Goal: Browse casually

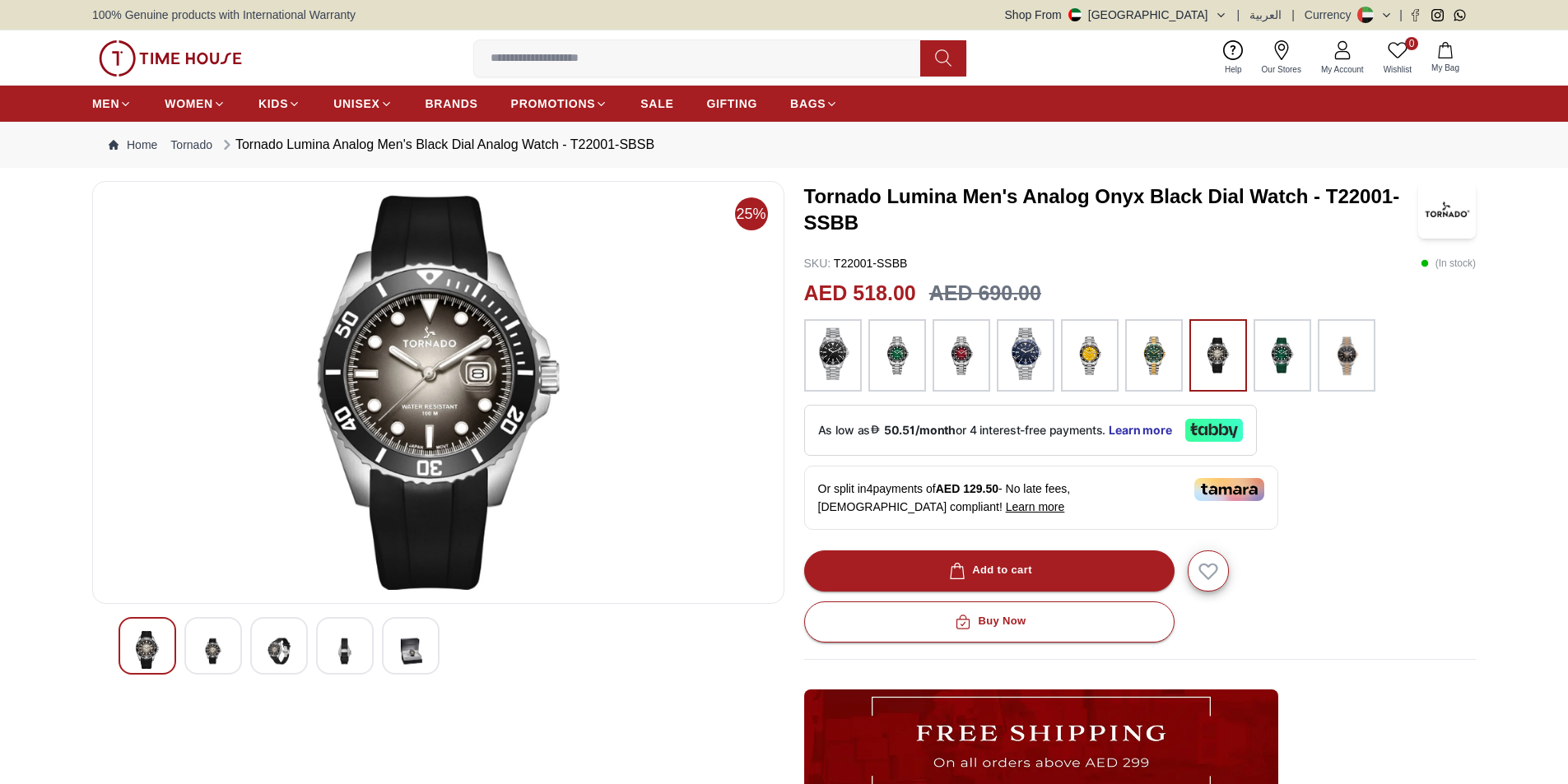
click at [253, 632] on div at bounding box center [279, 645] width 57 height 57
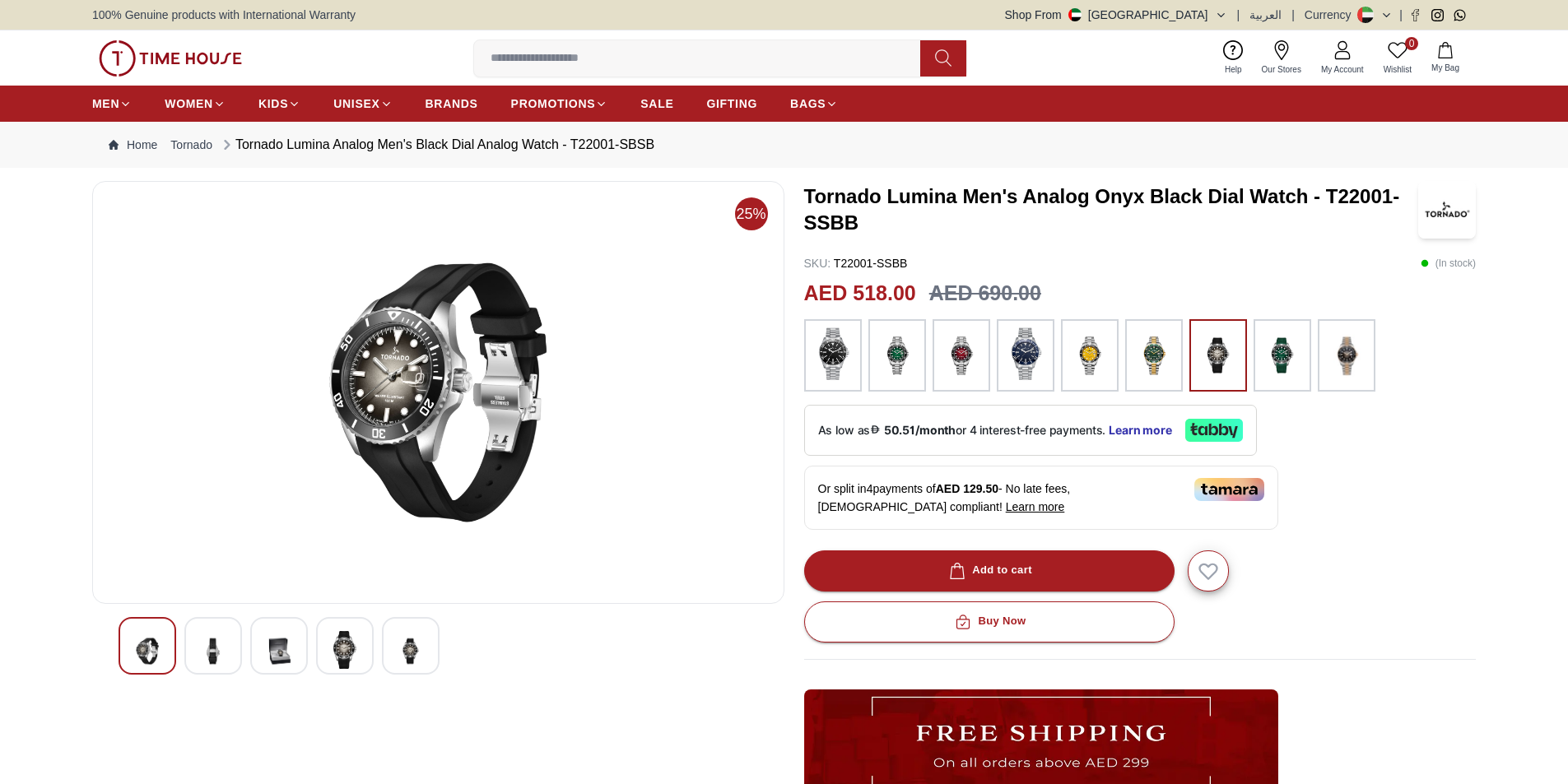
click at [238, 636] on div at bounding box center [213, 645] width 57 height 57
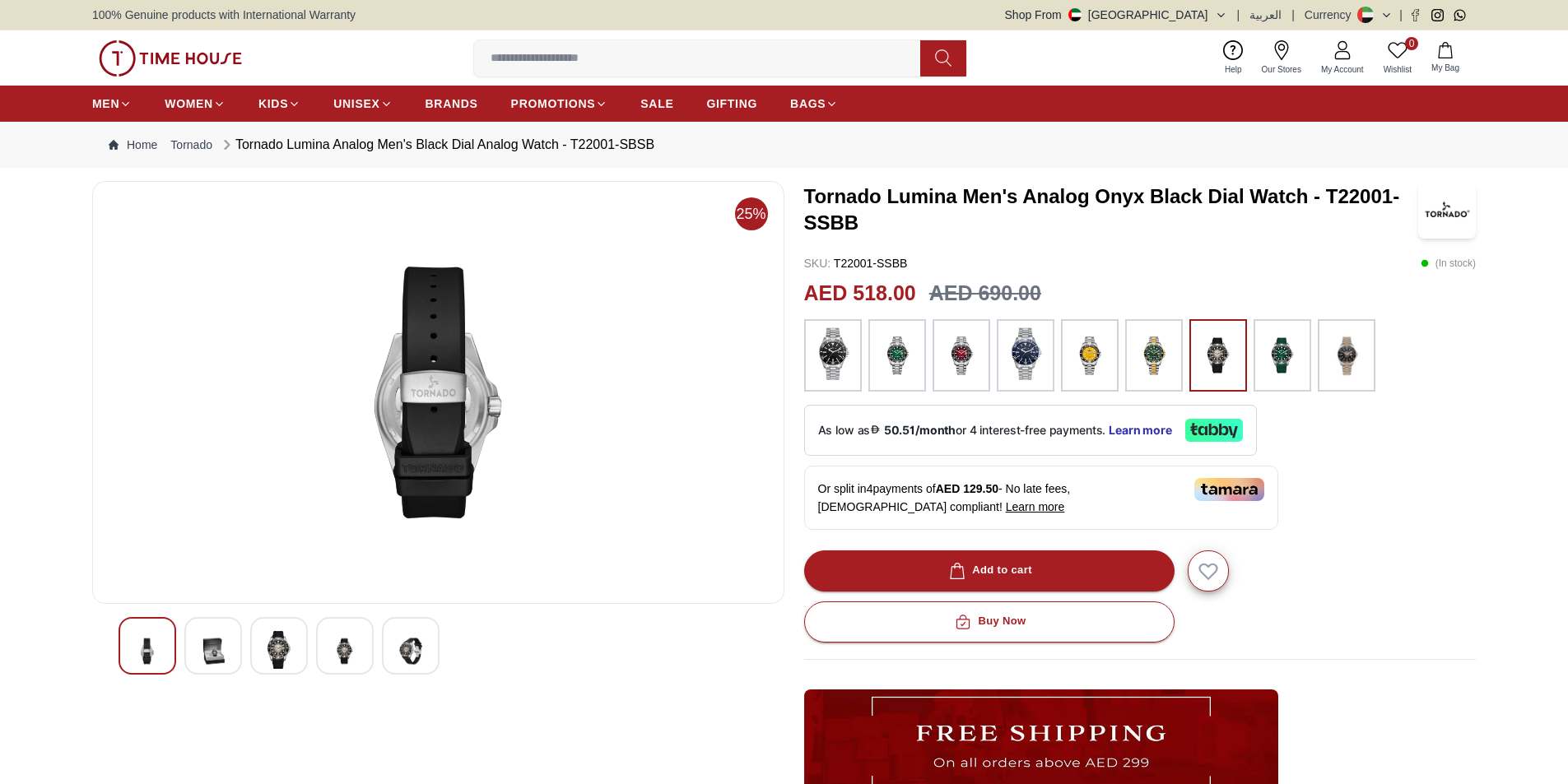
click at [257, 635] on div at bounding box center [279, 645] width 57 height 57
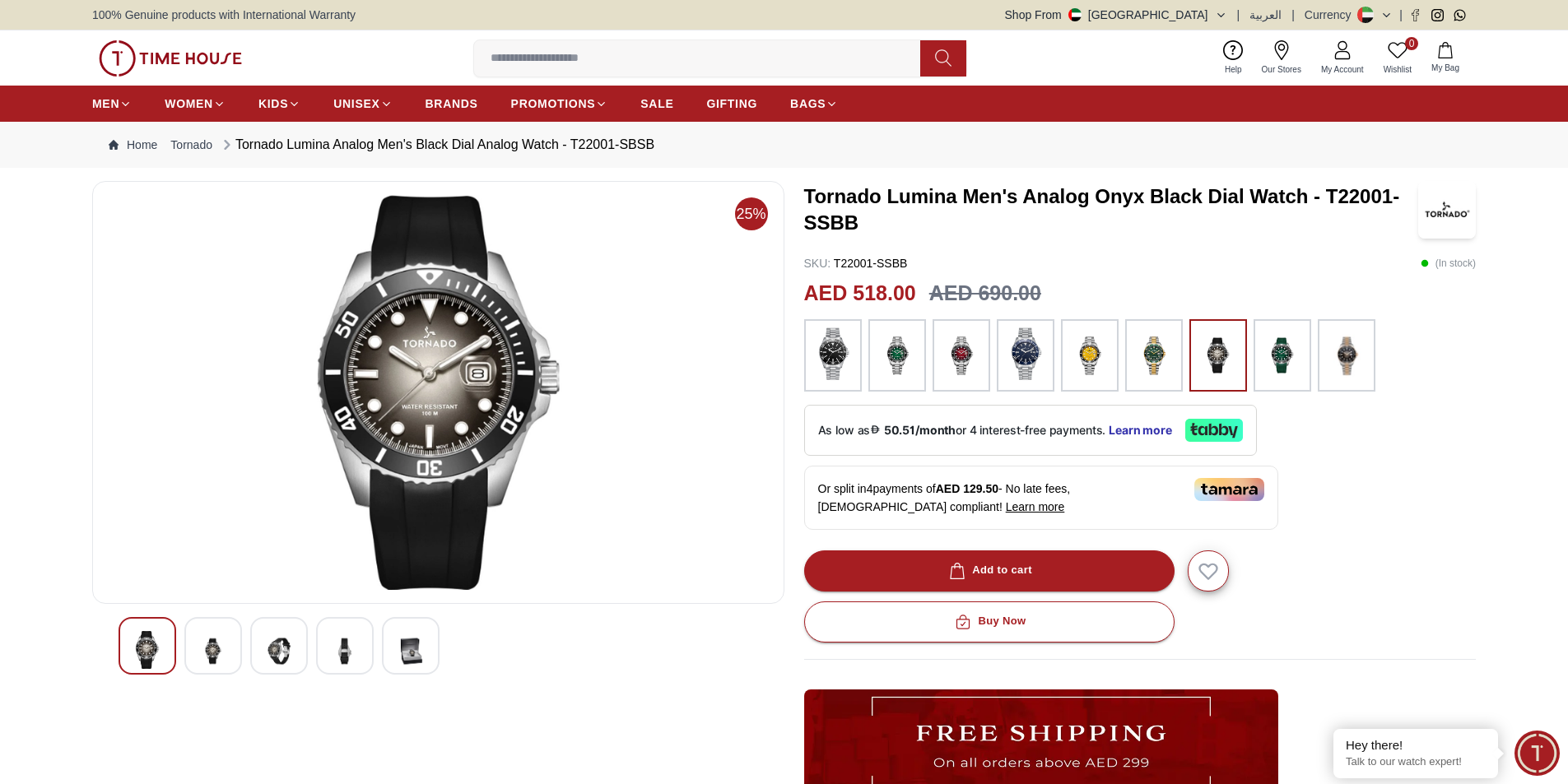
click at [373, 644] on div at bounding box center [344, 645] width 57 height 57
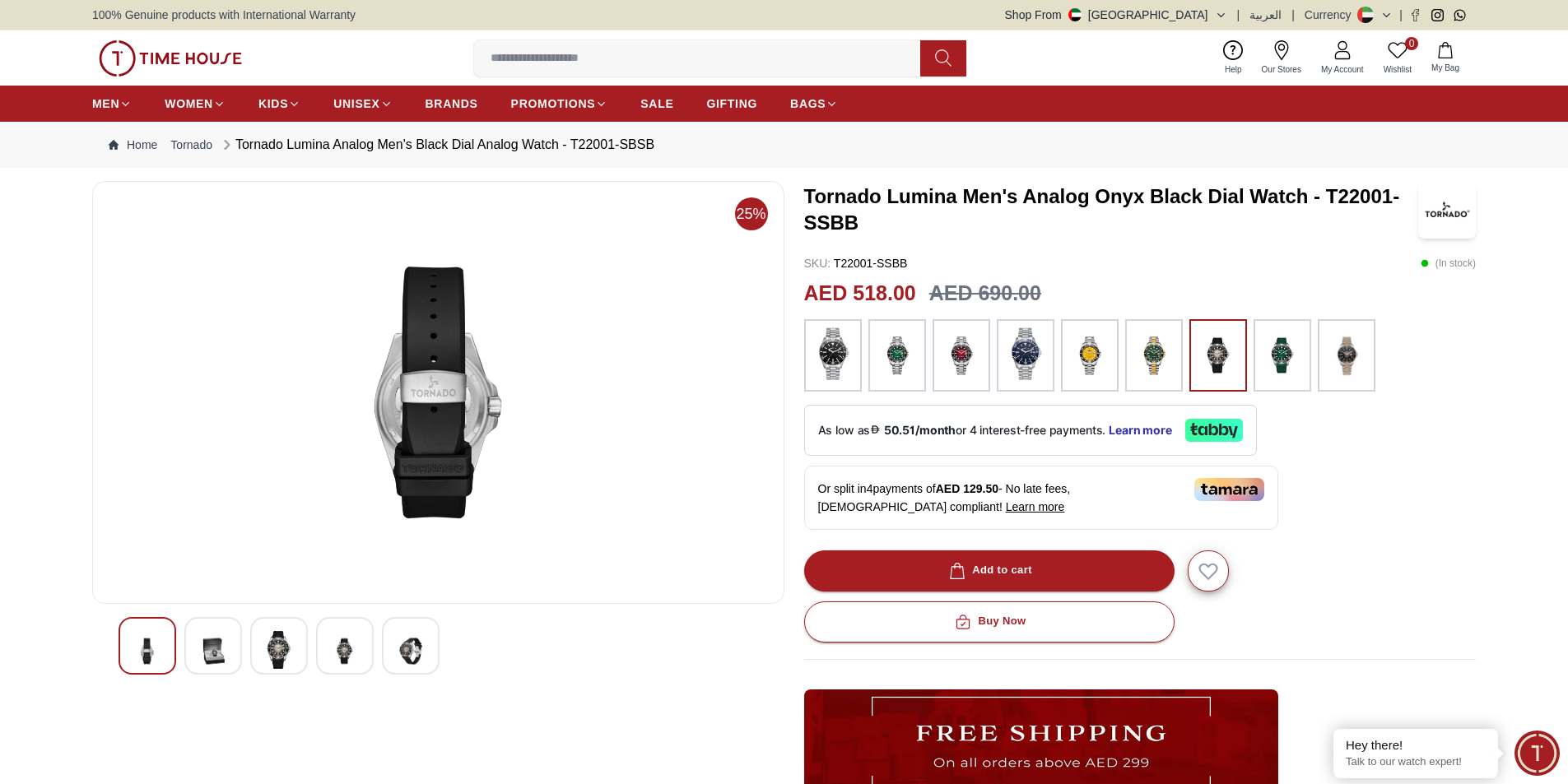
click at [416, 639] on img at bounding box center [411, 651] width 30 height 40
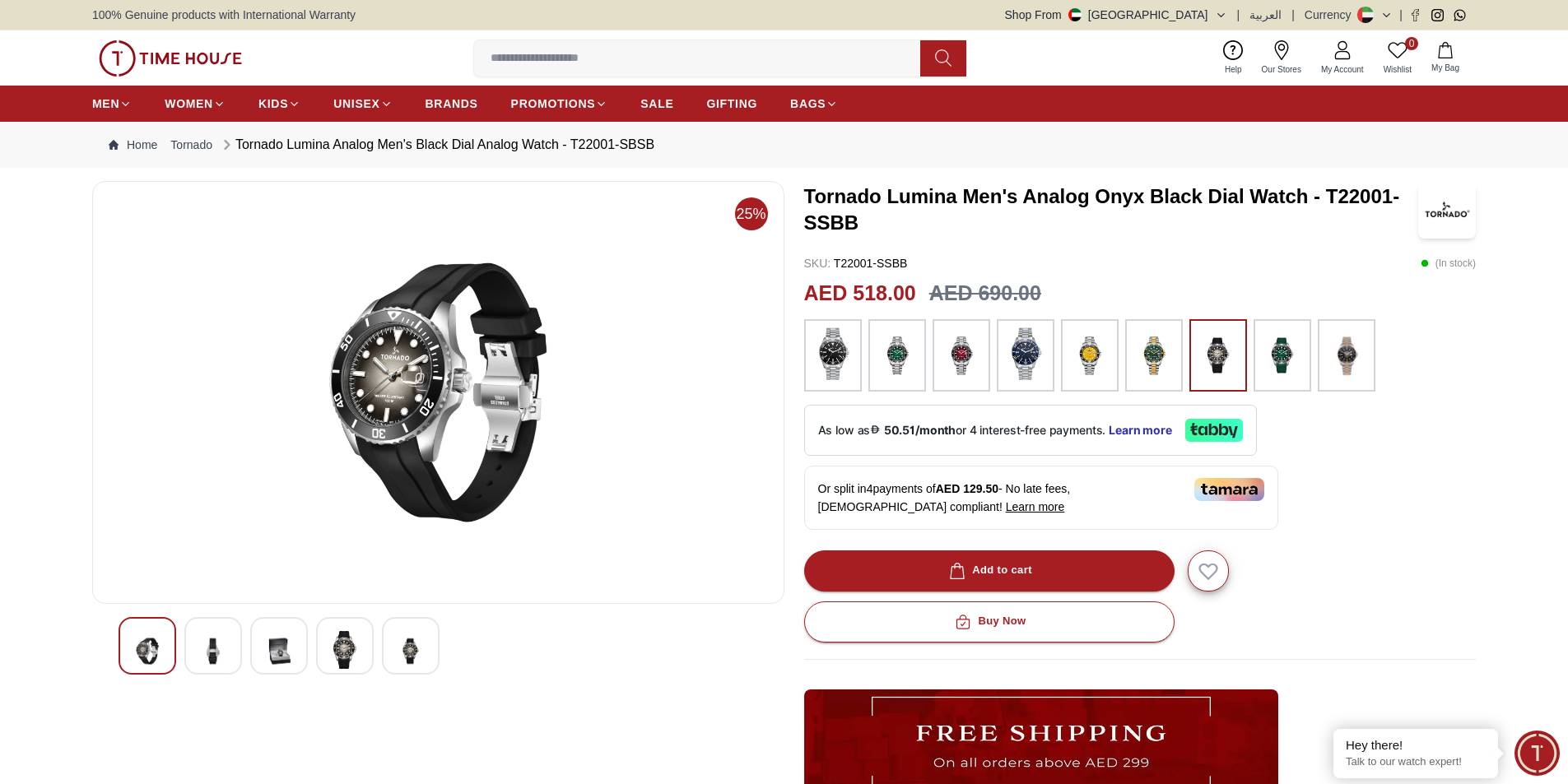
click at [355, 653] on img at bounding box center [344, 650] width 30 height 38
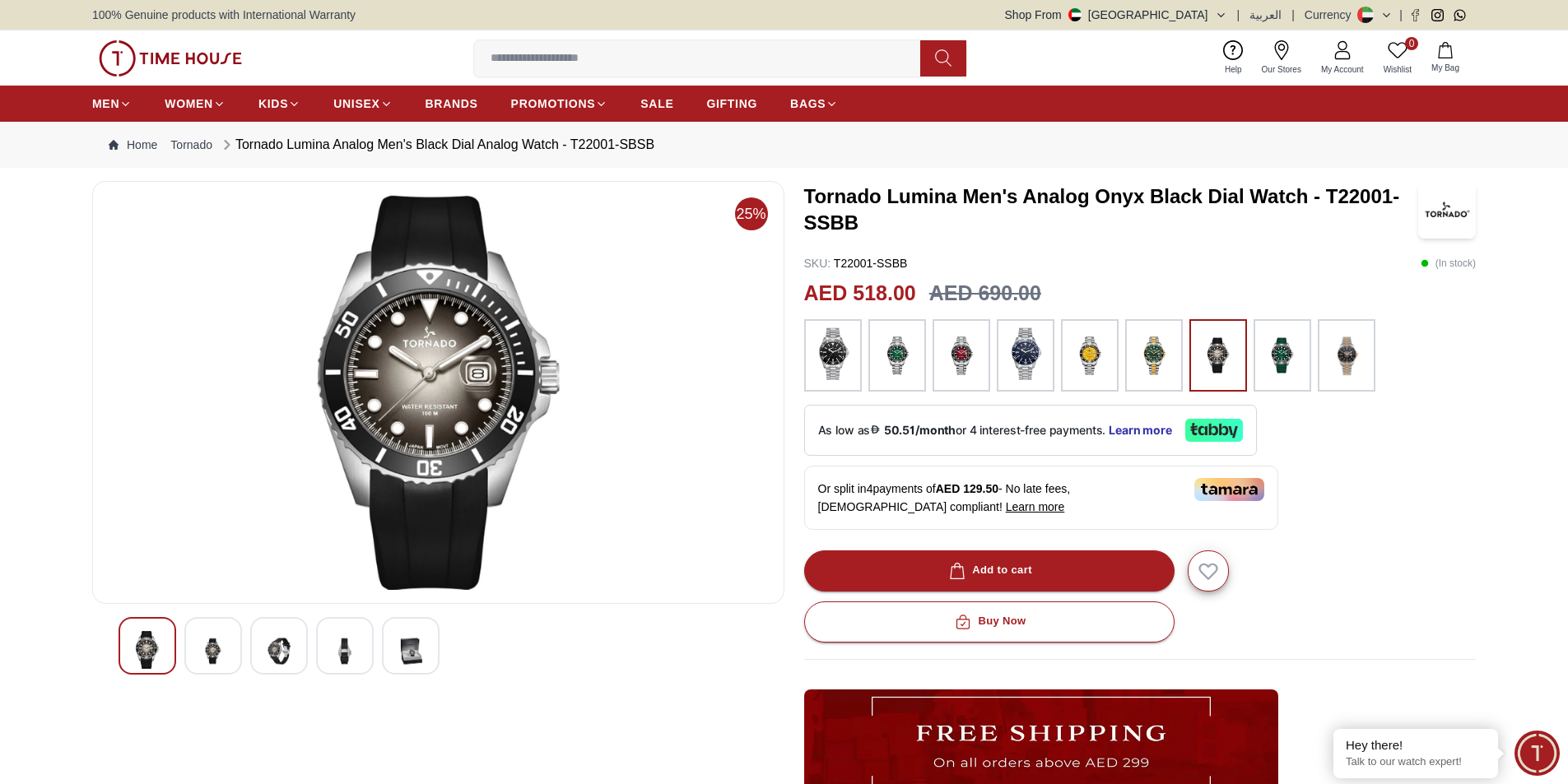
click at [267, 646] on img at bounding box center [278, 651] width 30 height 40
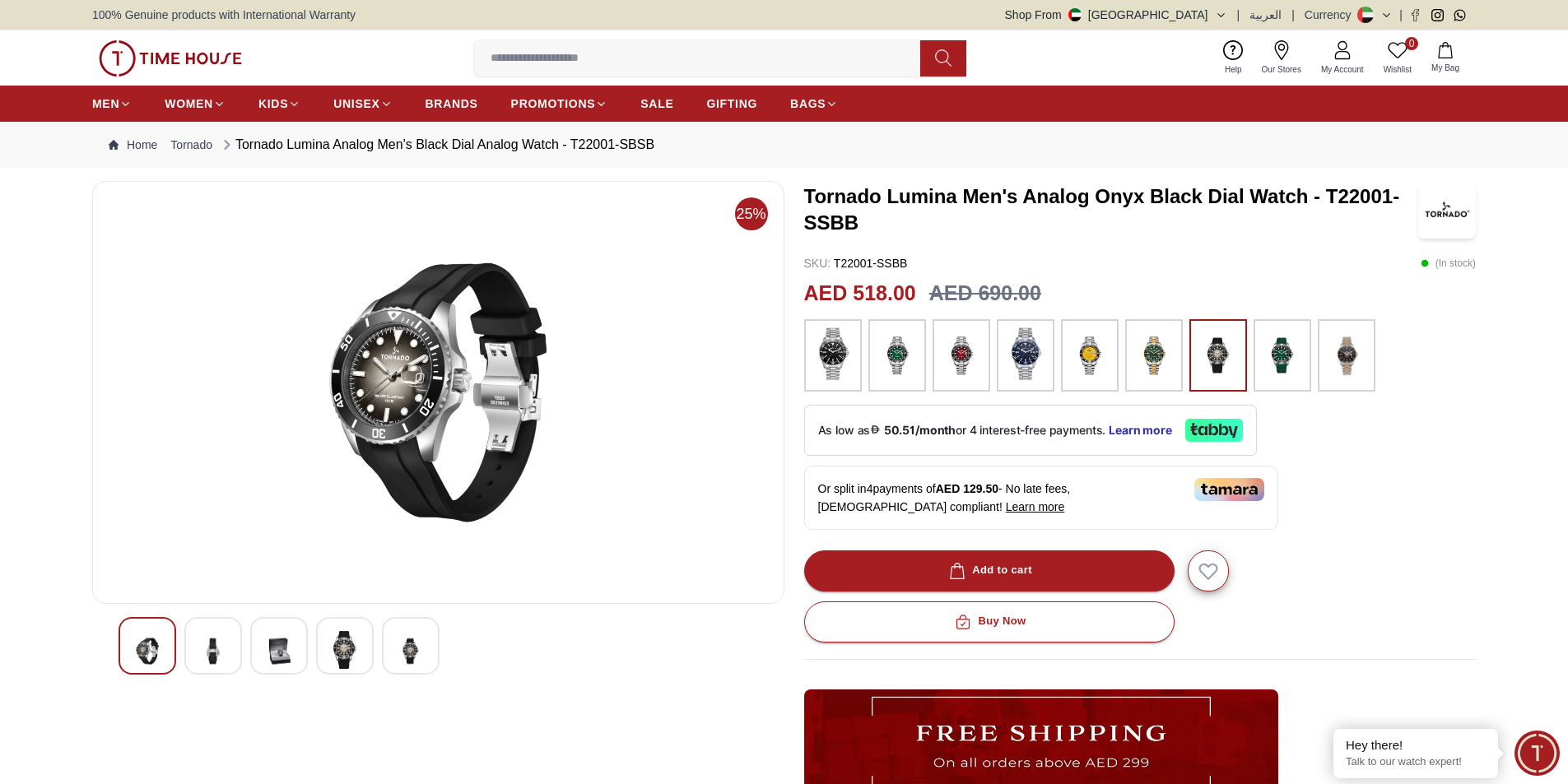
click at [267, 646] on img at bounding box center [278, 651] width 30 height 40
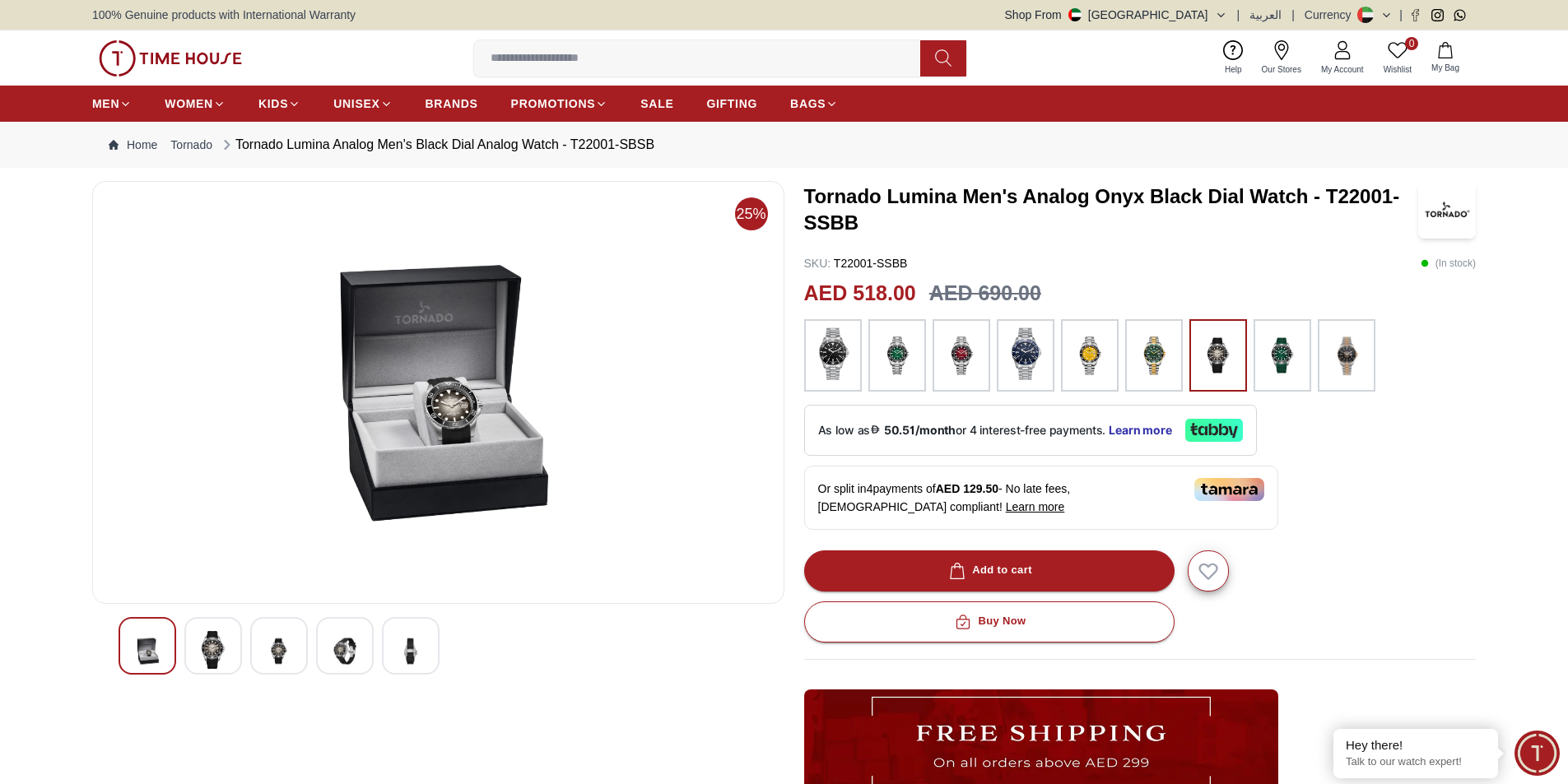
click at [267, 646] on img at bounding box center [278, 651] width 30 height 40
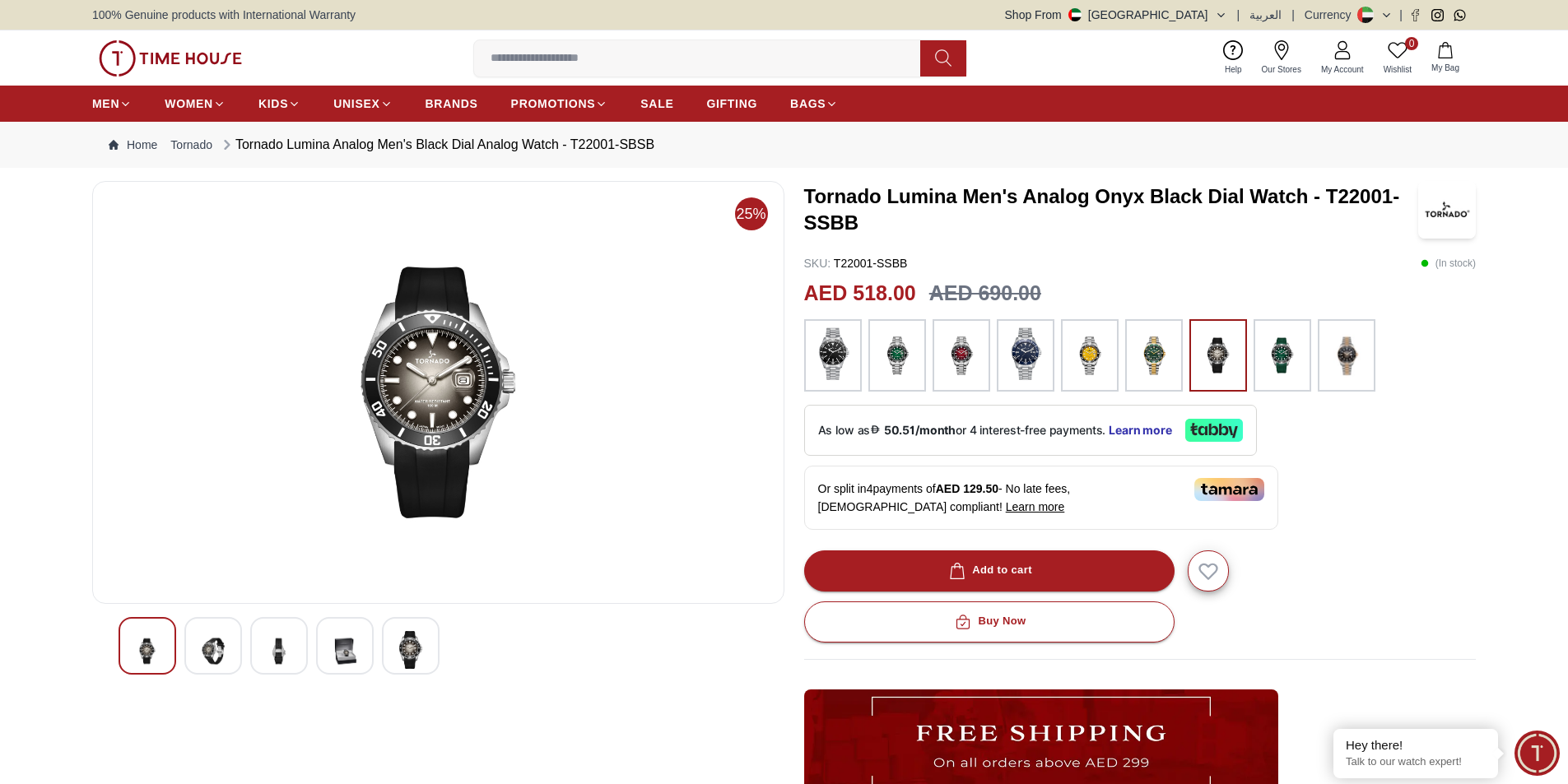
click at [267, 646] on img at bounding box center [278, 651] width 30 height 40
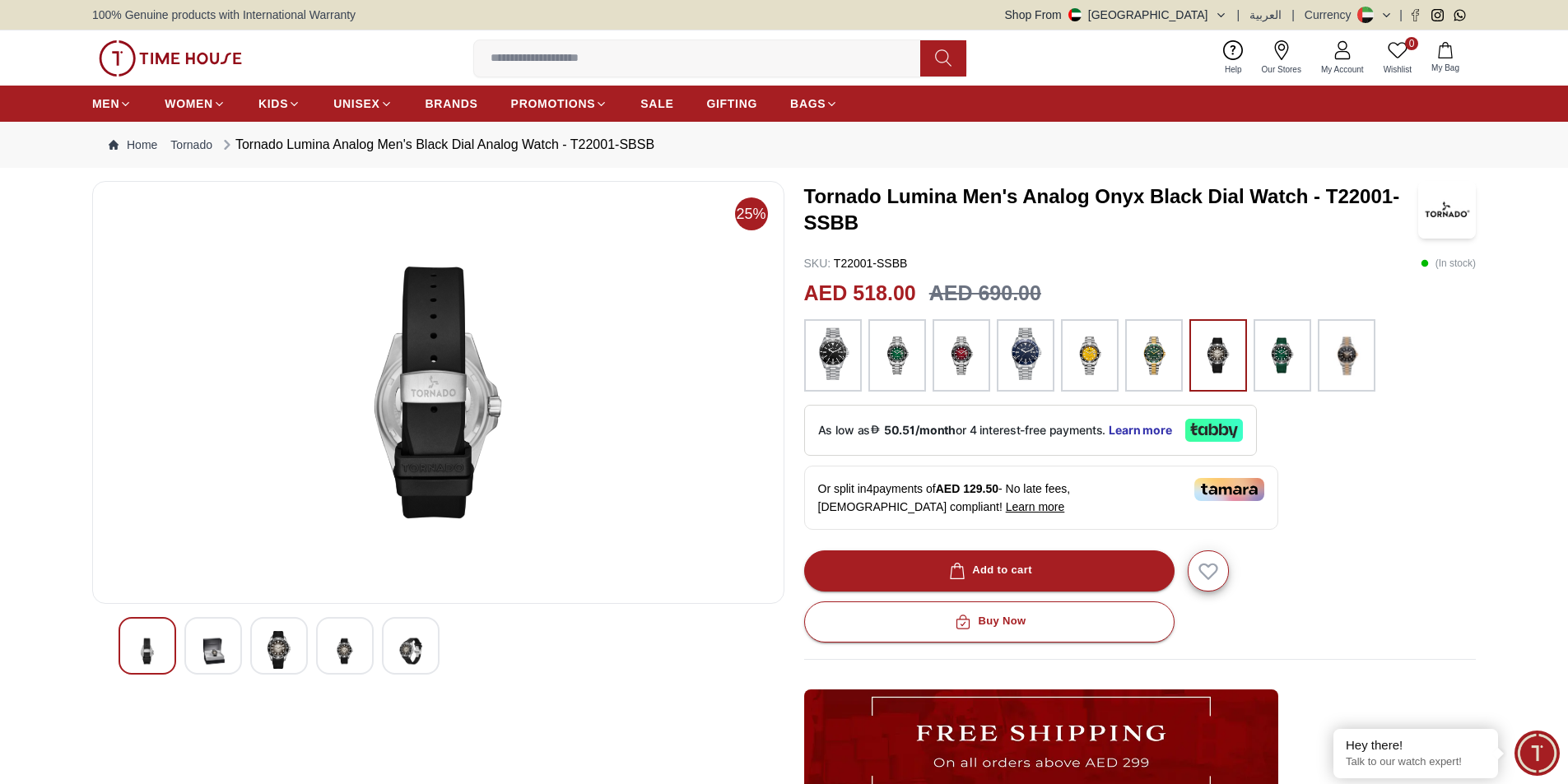
click at [267, 646] on img at bounding box center [278, 650] width 30 height 38
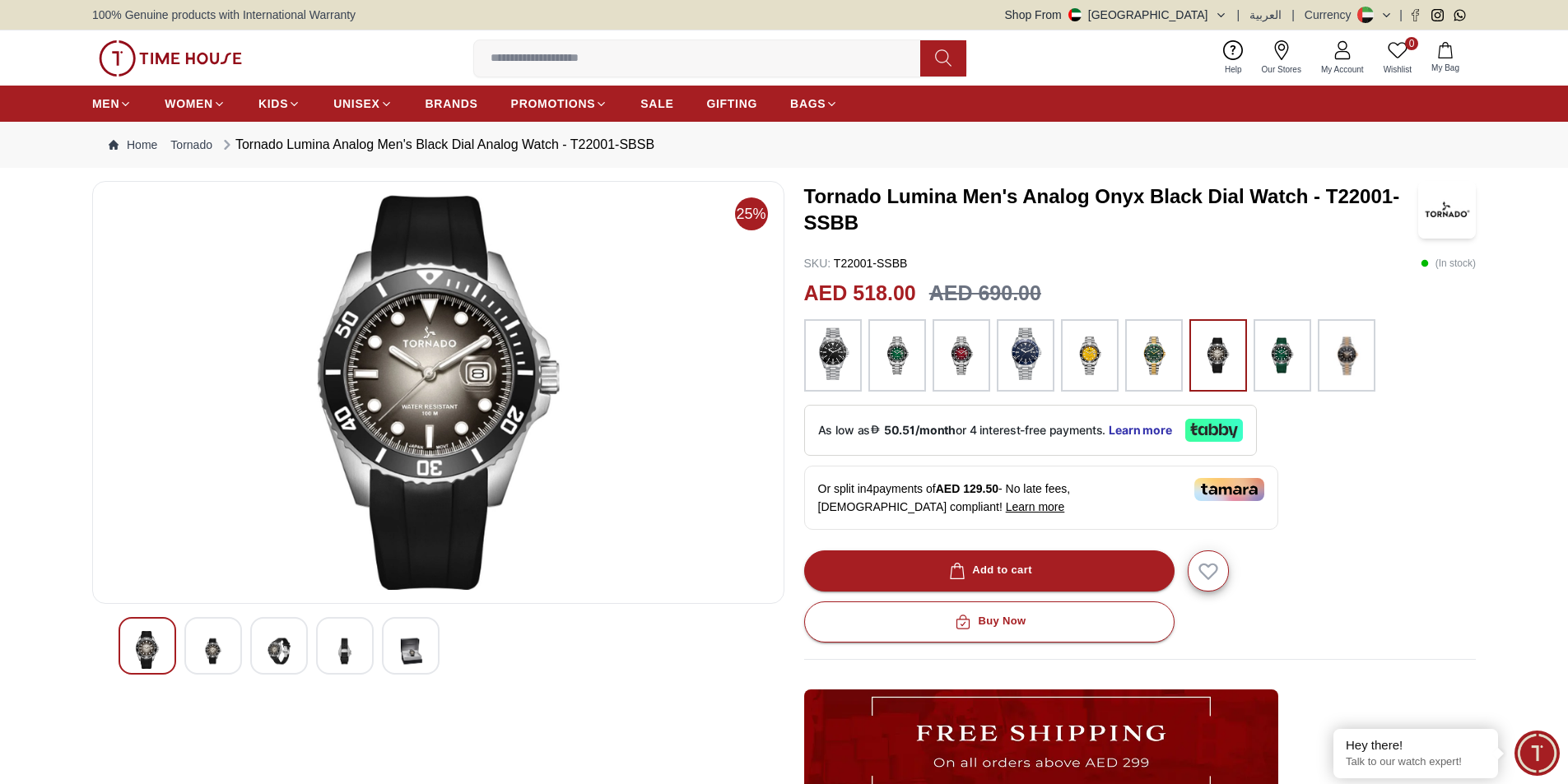
click at [267, 646] on img at bounding box center [278, 651] width 30 height 40
